Goal: Information Seeking & Learning: Learn about a topic

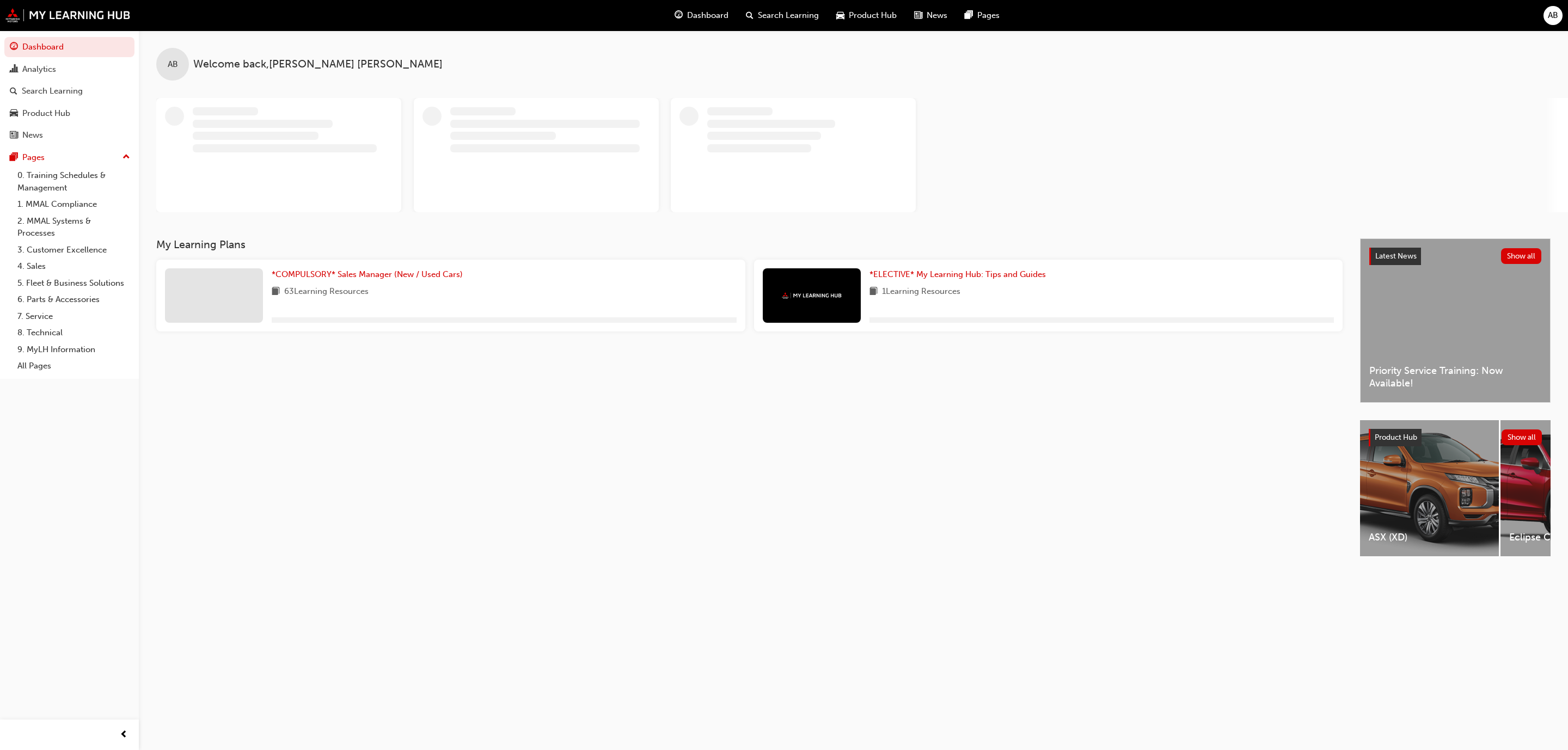
click at [622, 553] on div "My Learning Plans *COMPULSORY* Sales Manager (New / Used Cars) 63 Learning Reso…" at bounding box center [759, 407] width 1204 height 337
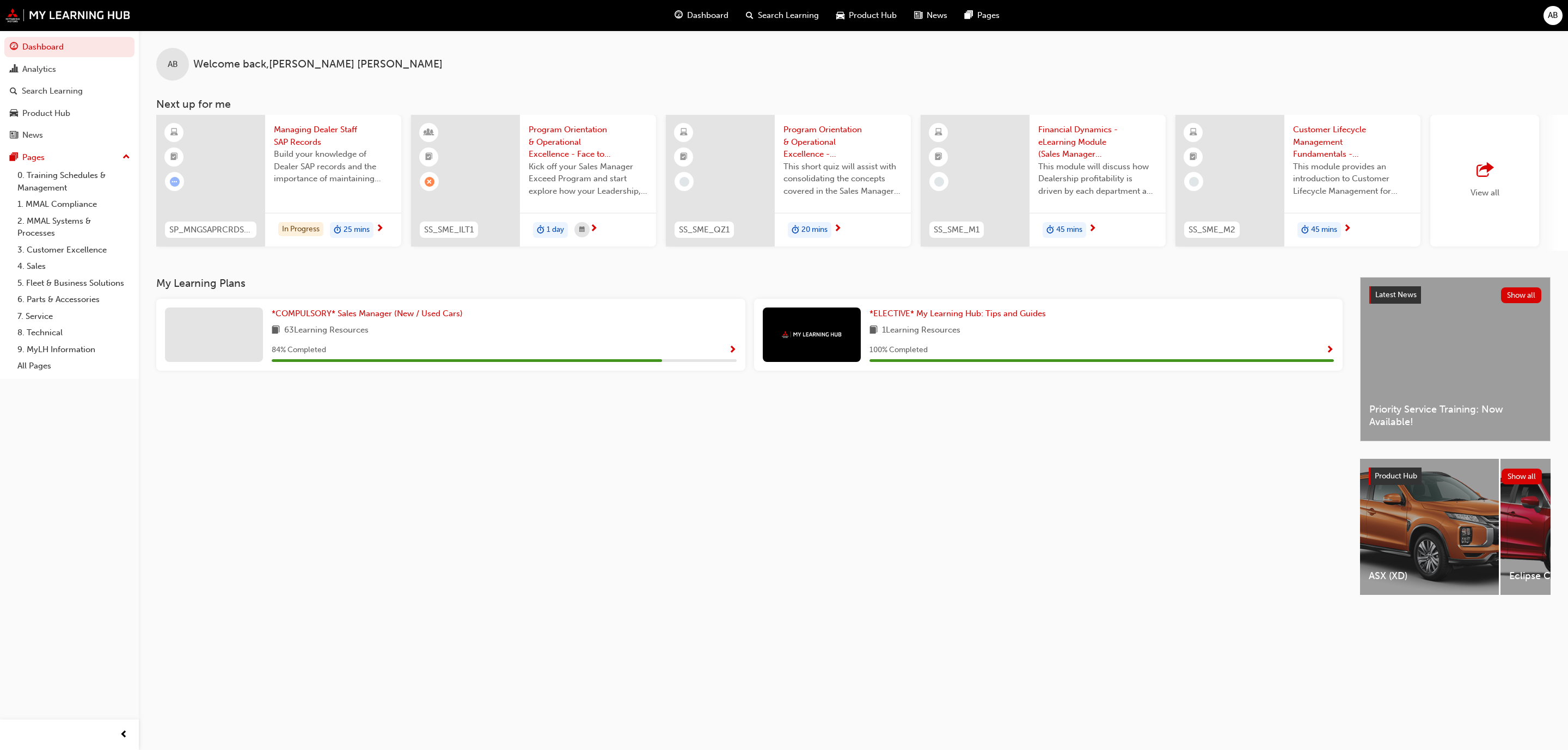
click at [622, 553] on div "My Learning Plans *COMPULSORY* Sales Manager (New / Used Cars) 63 Learning Reso…" at bounding box center [759, 445] width 1204 height 337
click at [324, 309] on div "*COMPULSORY* Sales Manager (New / Used Cars) 63 Learning Resources 84 % Complet…" at bounding box center [451, 334] width 589 height 72
click at [314, 312] on span "*COMPULSORY* Sales Manager (New / Used Cars)" at bounding box center [367, 314] width 191 height 10
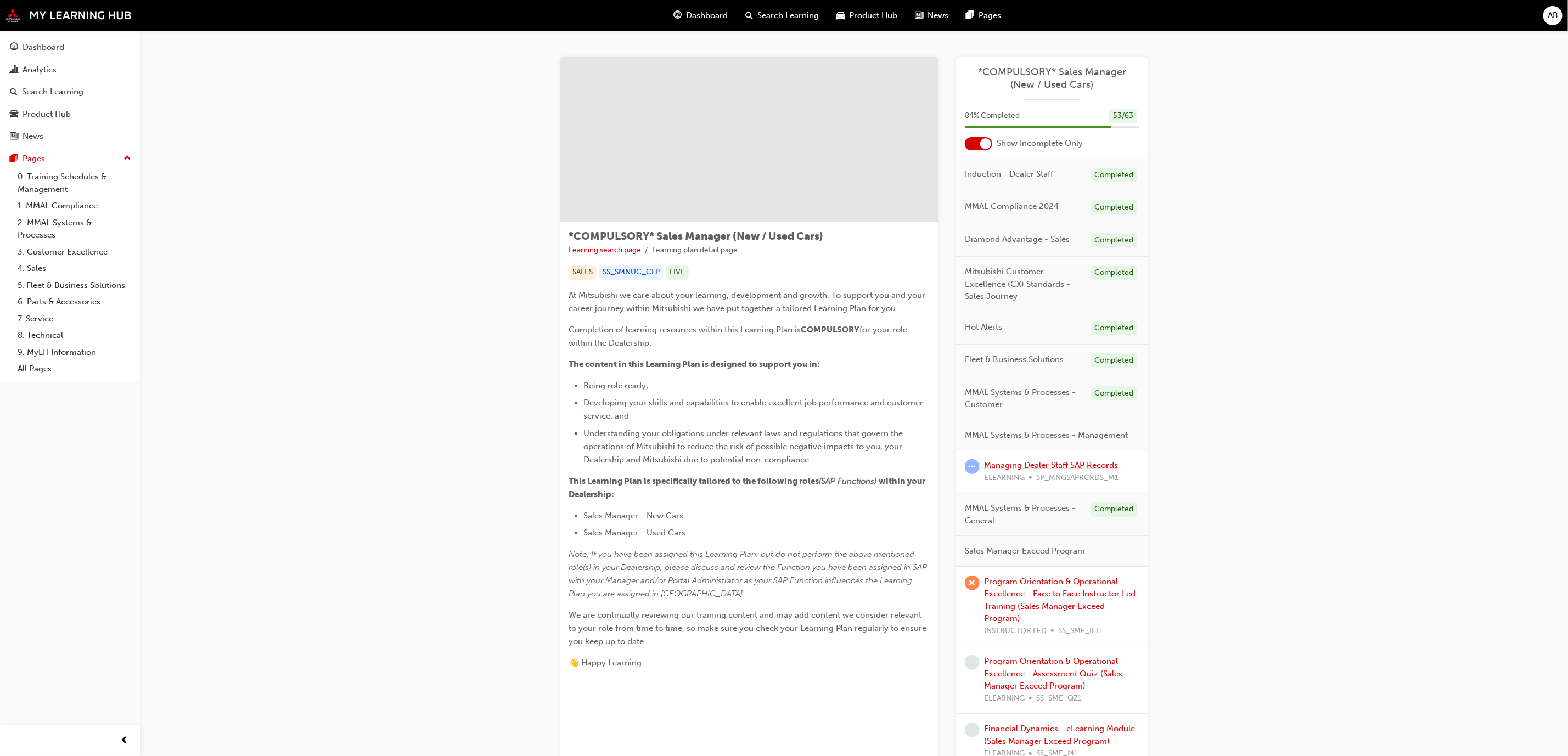
click at [1016, 465] on link "Managing Dealer Staff SAP Records" at bounding box center [1051, 465] width 134 height 10
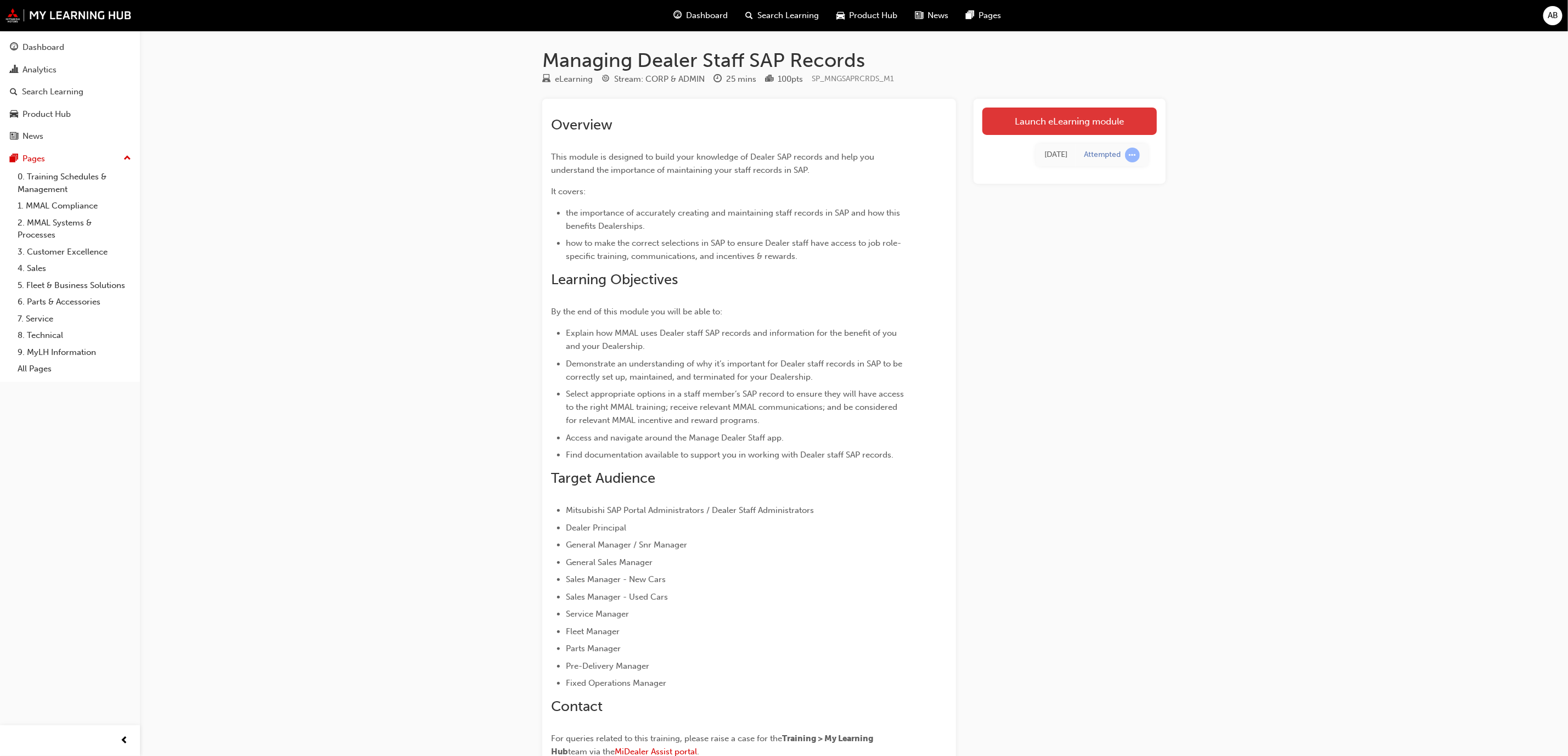
click at [1108, 119] on link "Launch eLearning module" at bounding box center [1070, 121] width 175 height 27
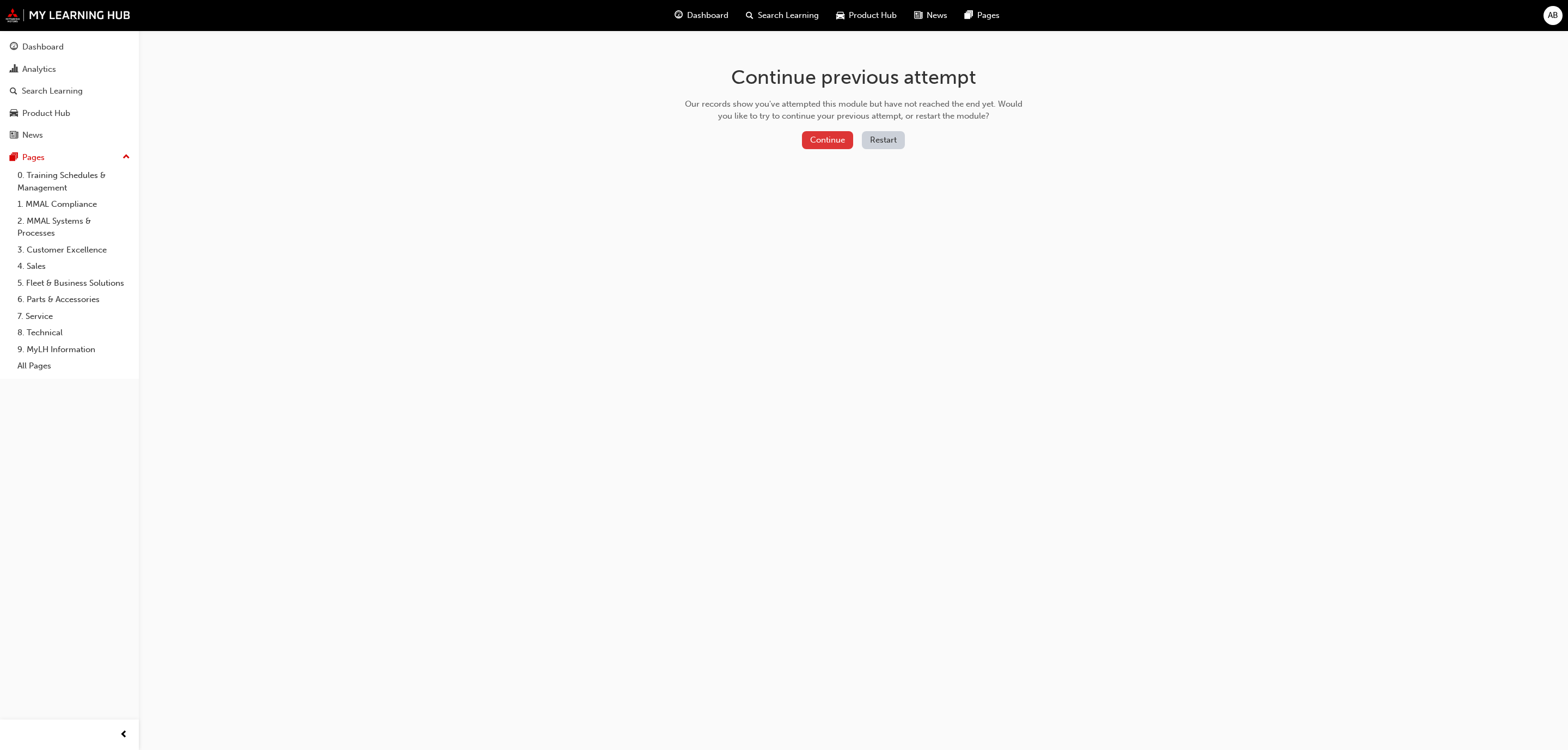
click at [827, 143] on button "Continue" at bounding box center [828, 140] width 51 height 18
